Goal: Task Accomplishment & Management: Use online tool/utility

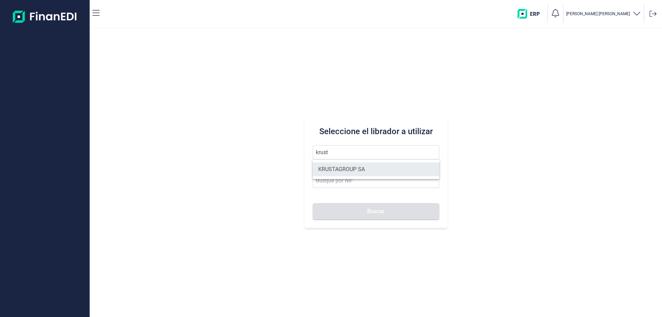
click at [366, 165] on li "KRUSTAGROUP SA" at bounding box center [376, 169] width 126 height 14
type input "KRUSTAGROUP SA"
type input "A21008560"
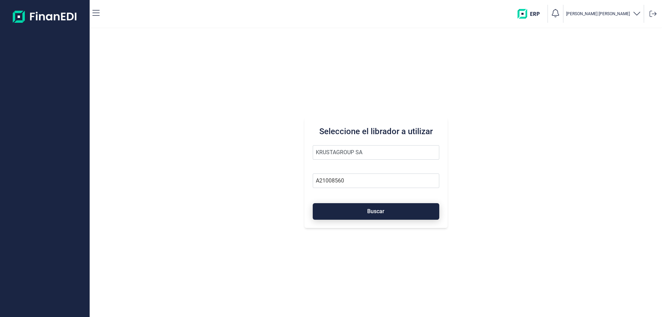
click at [369, 206] on button "Buscar" at bounding box center [376, 211] width 126 height 17
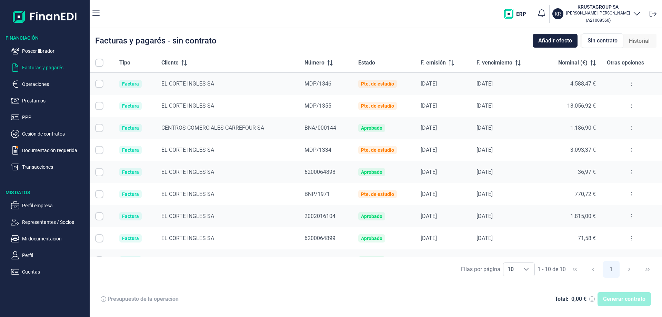
checkbox input "true"
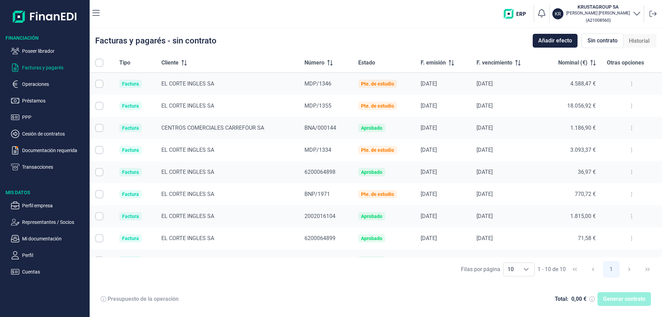
checkbox input "true"
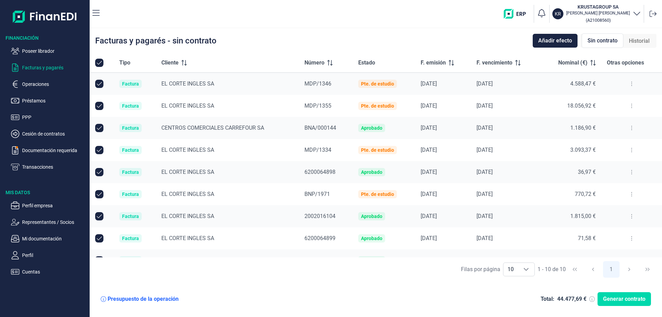
checkbox input "true"
click at [609, 300] on span "Generar contrato" at bounding box center [624, 299] width 42 height 8
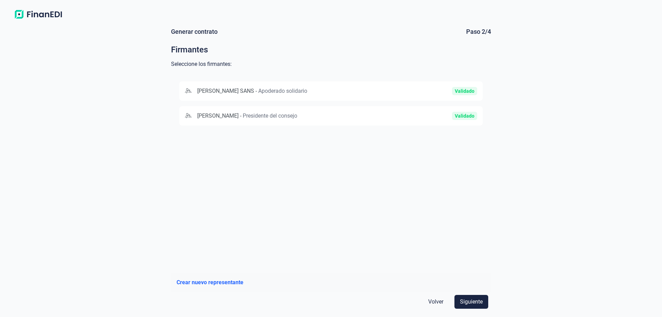
click at [40, 11] on img at bounding box center [38, 14] width 54 height 12
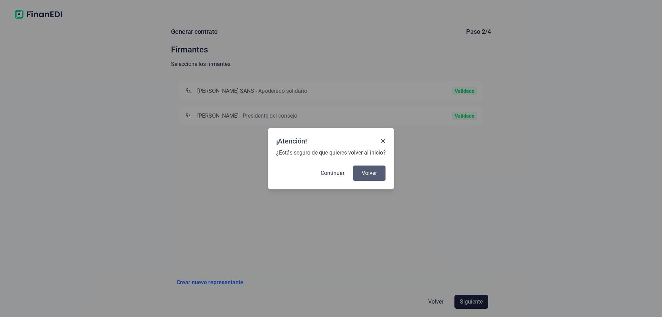
click at [373, 169] on span "Volver" at bounding box center [368, 173] width 15 height 8
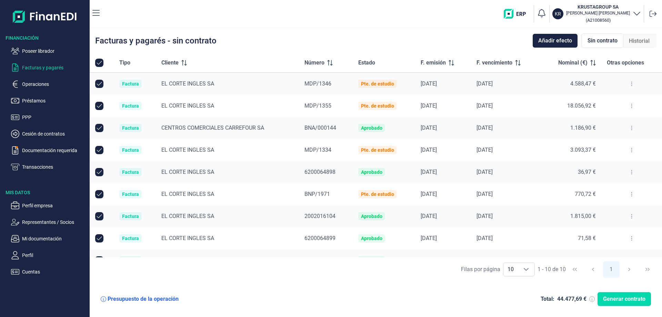
checkbox input "true"
